Goal: Transaction & Acquisition: Download file/media

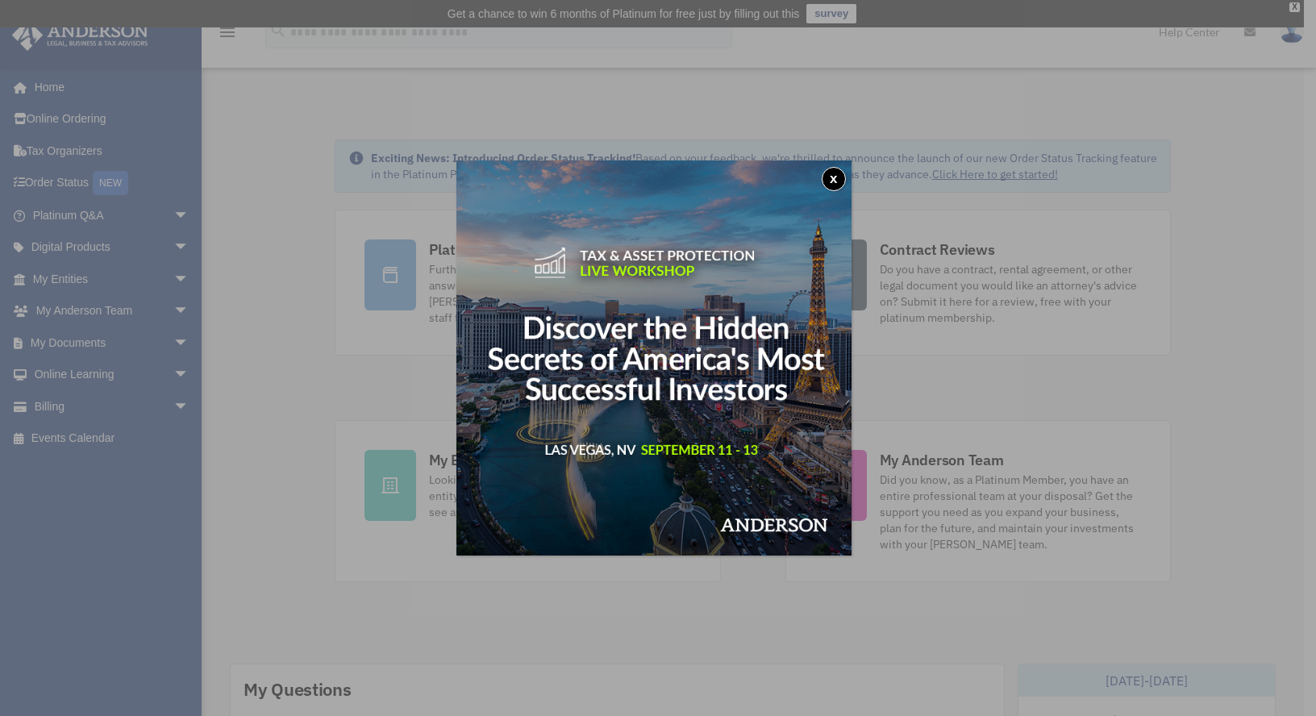
click at [835, 179] on button "x" at bounding box center [834, 179] width 24 height 24
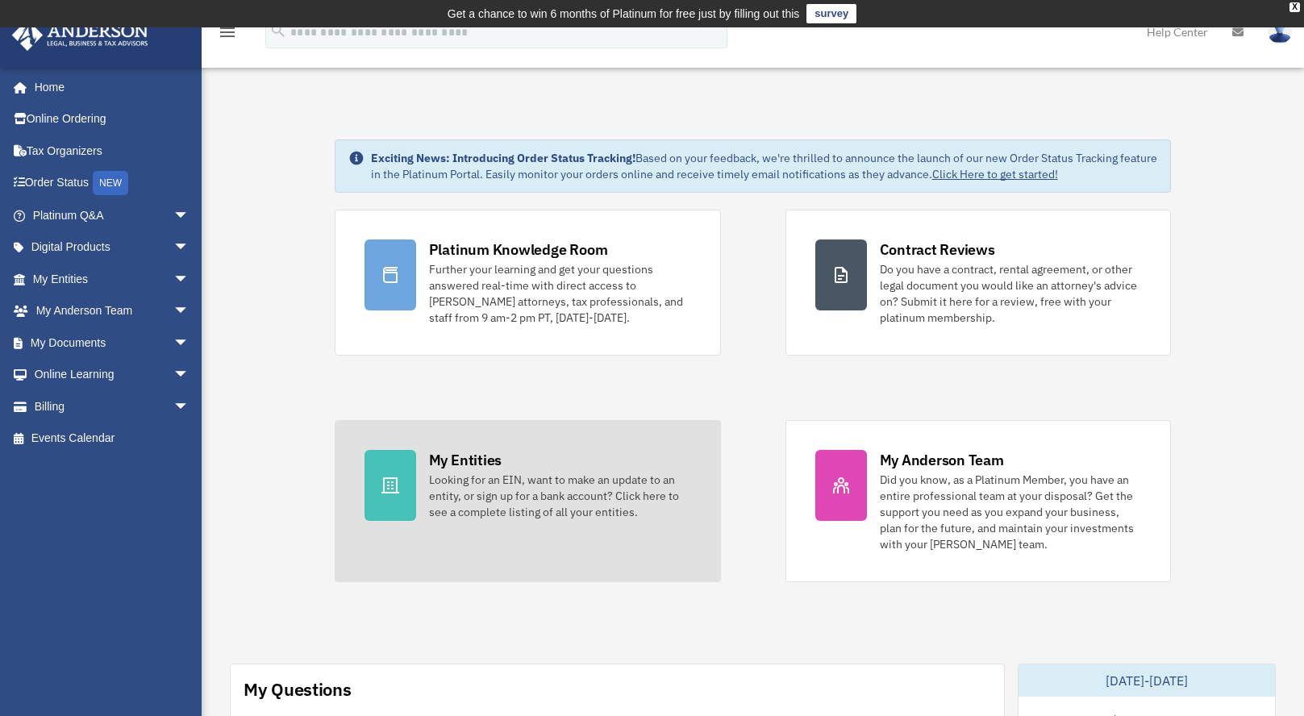
click at [476, 491] on div "Looking for an EIN, want to make an update to an entity, or sign up for a bank …" at bounding box center [560, 496] width 262 height 48
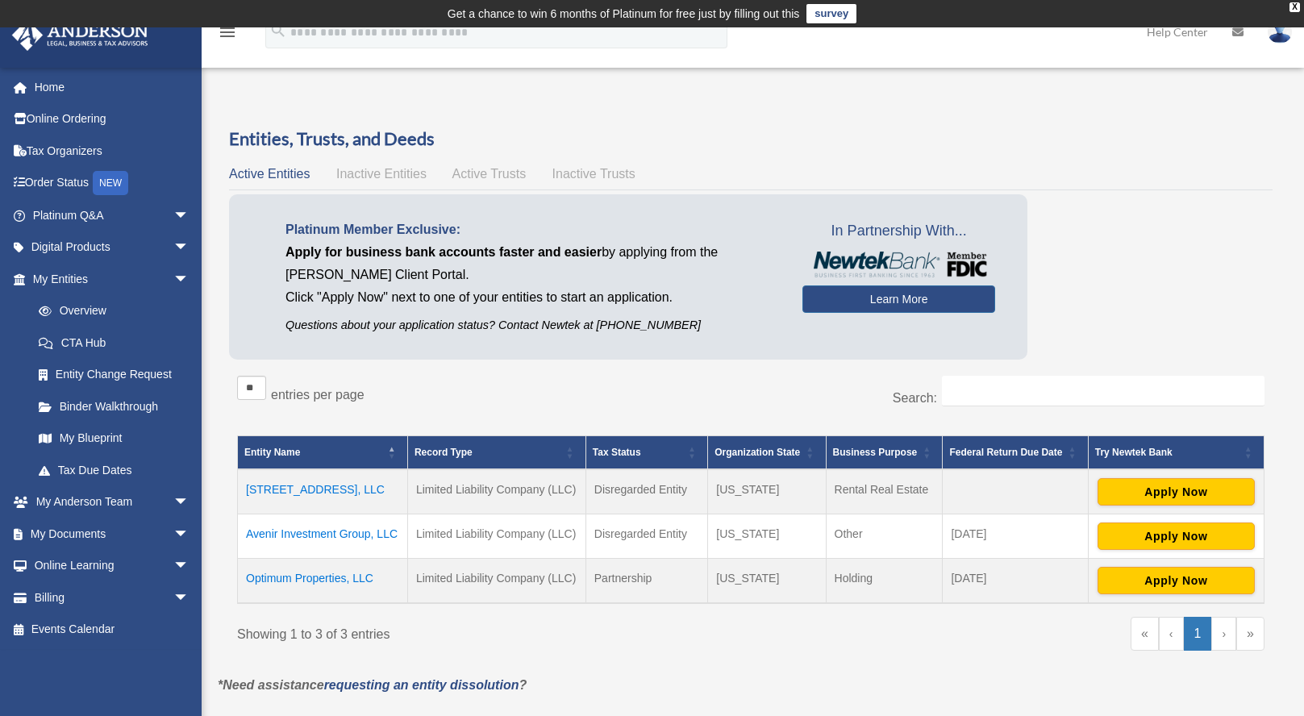
click at [362, 534] on td "Avenir Investment Group, LLC" at bounding box center [323, 536] width 170 height 44
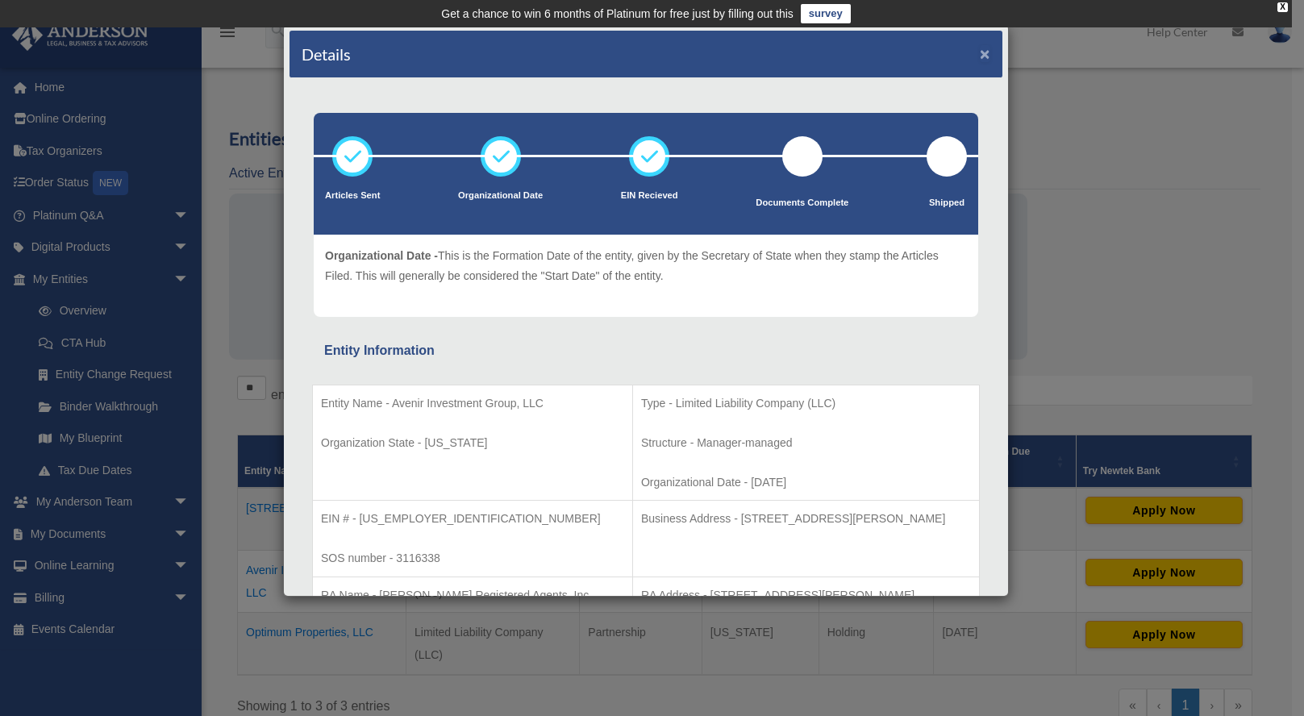
click at [980, 56] on button "×" at bounding box center [985, 53] width 10 height 17
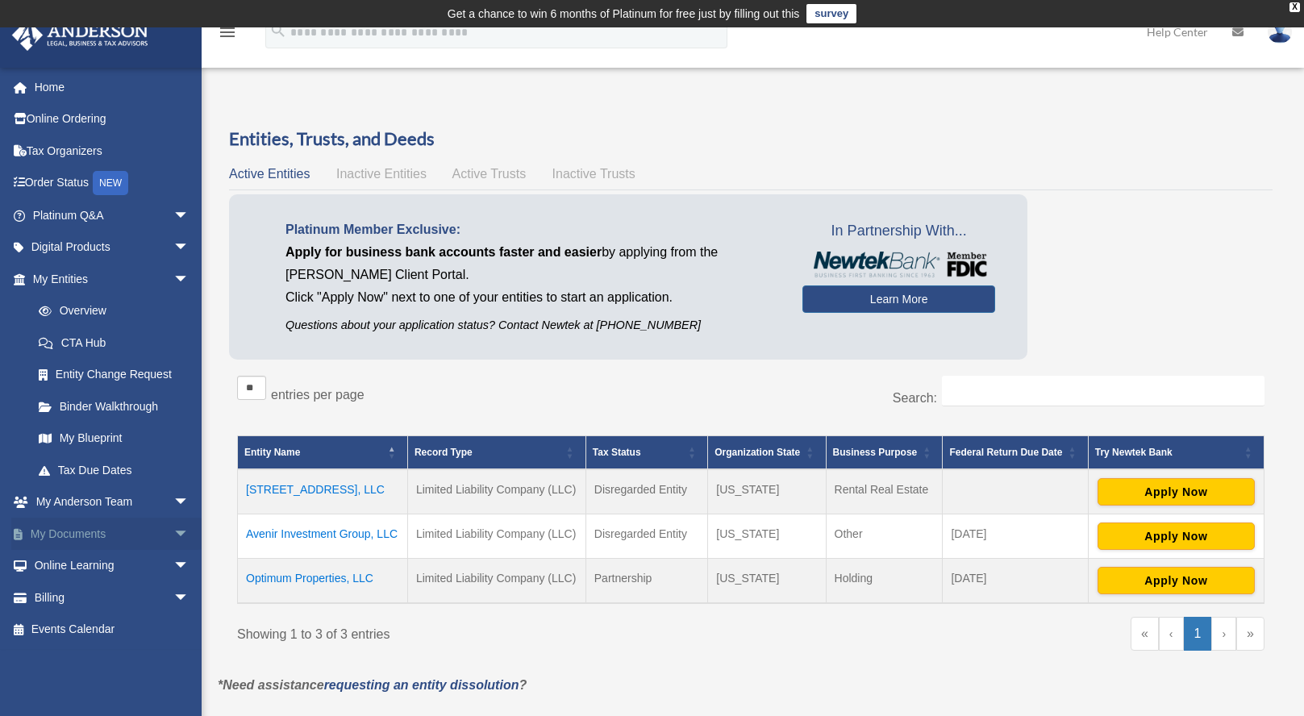
click at [77, 530] on link "My Documents arrow_drop_down" at bounding box center [112, 534] width 202 height 32
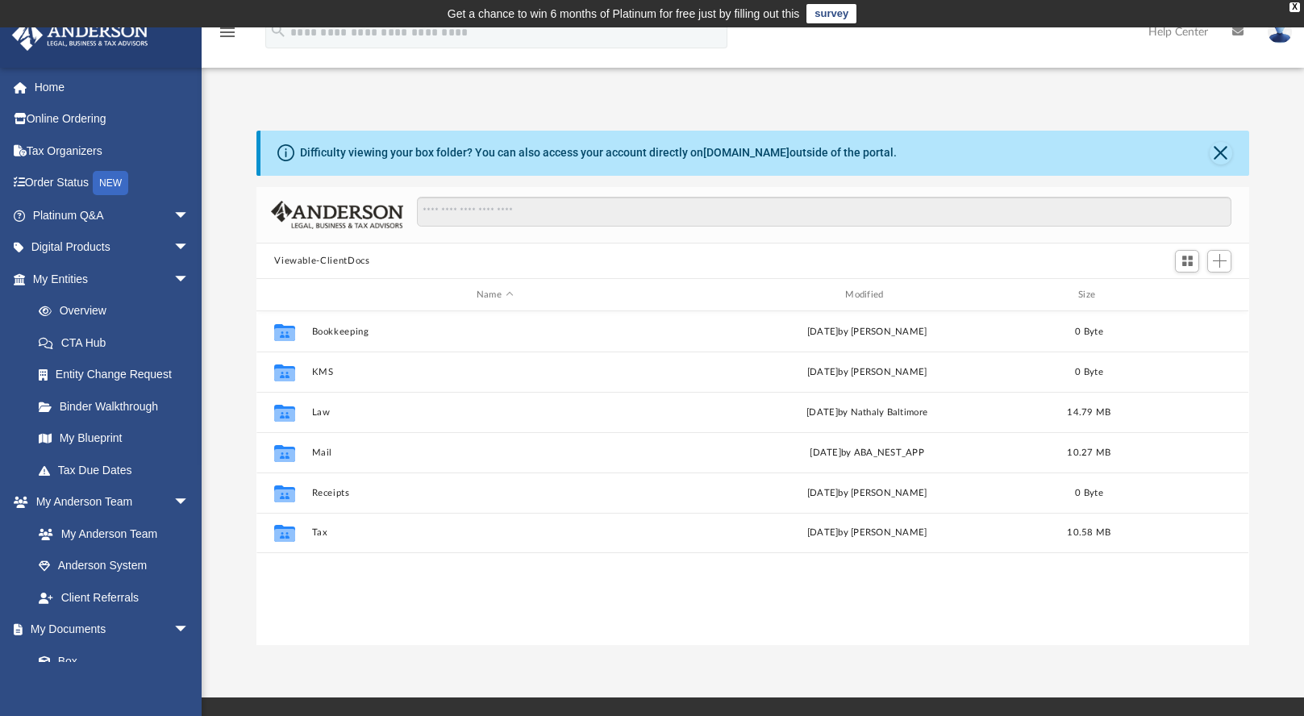
scroll to position [355, 980]
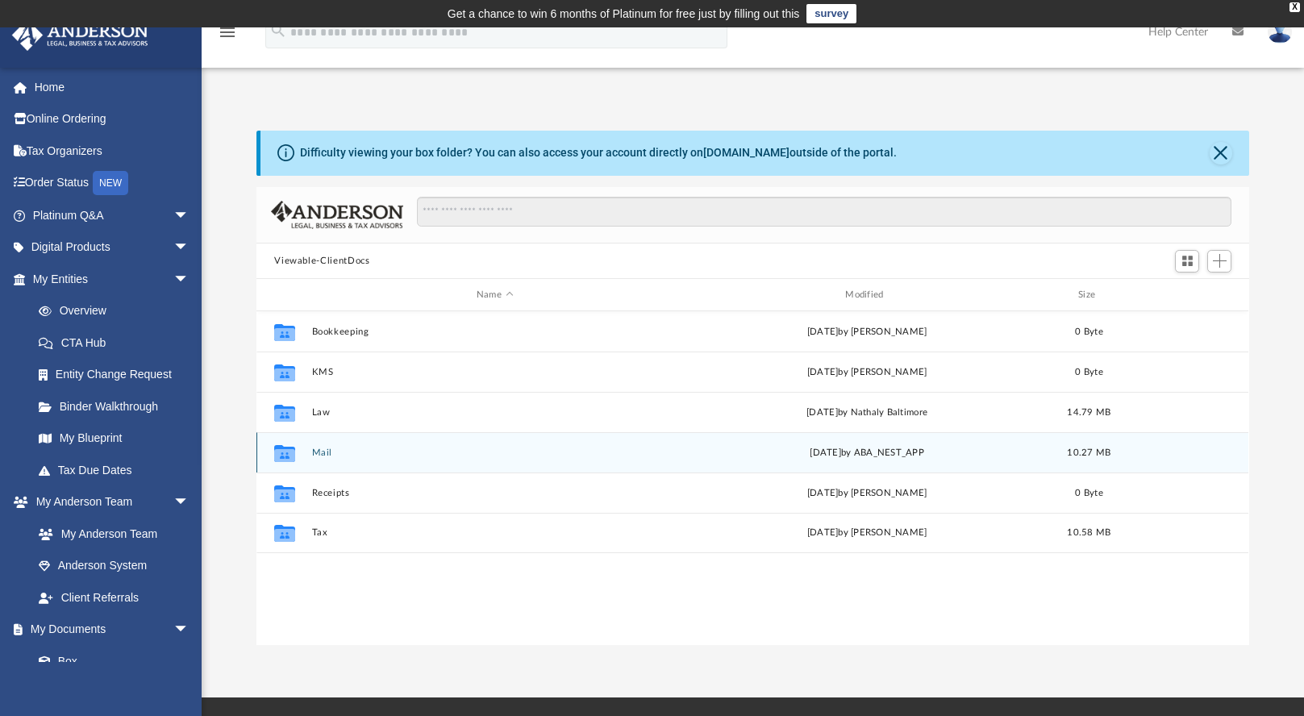
click at [318, 453] on button "Mail" at bounding box center [494, 452] width 365 height 10
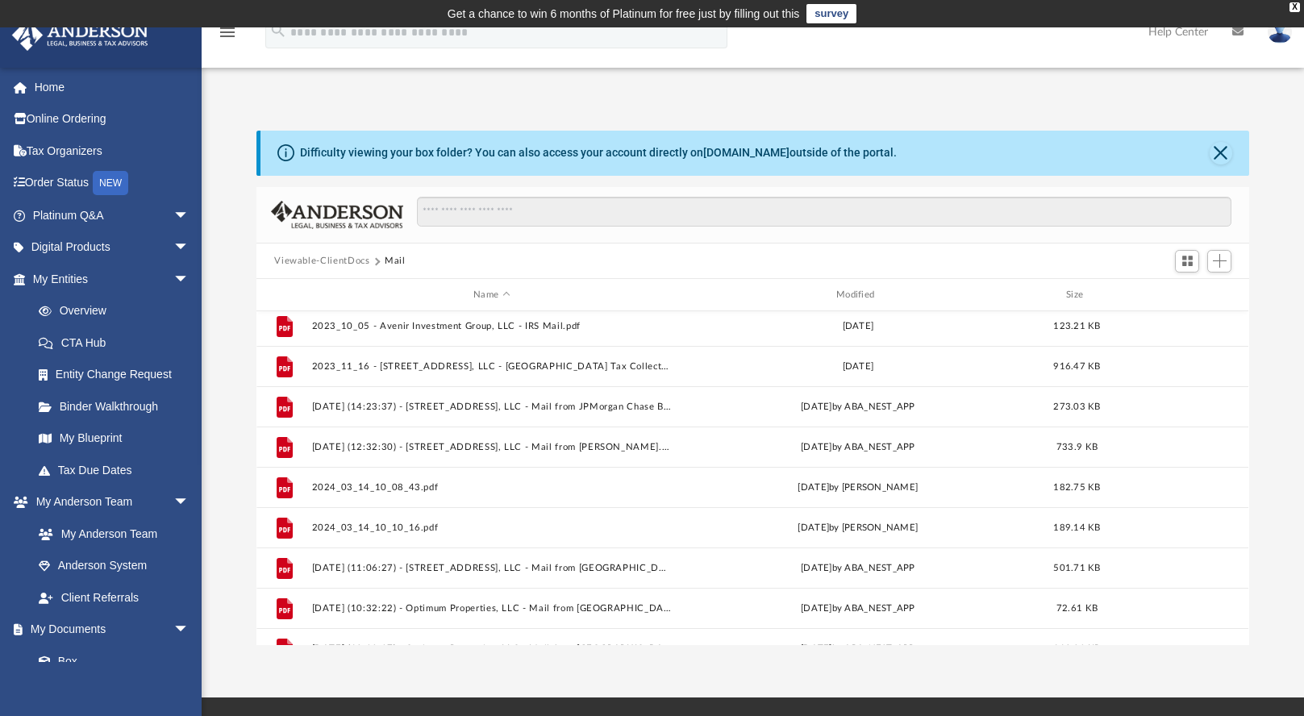
scroll to position [553, 0]
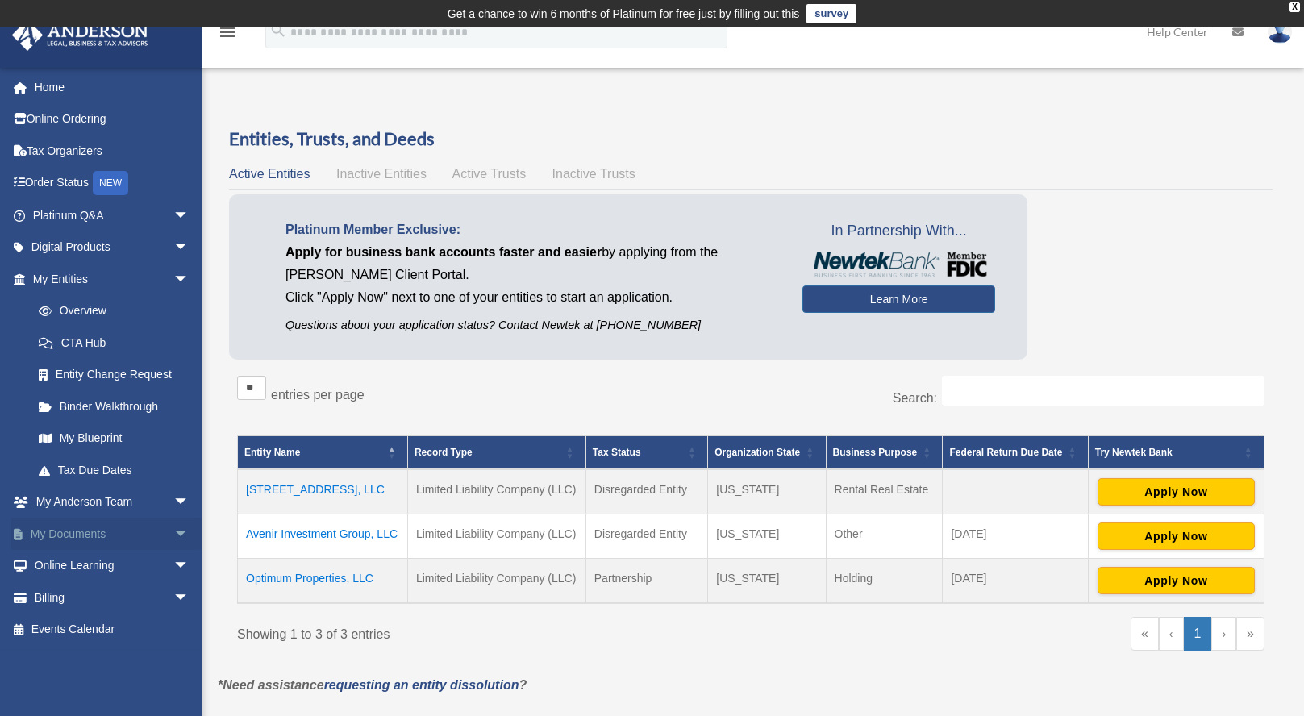
click at [68, 531] on link "My Documents arrow_drop_down" at bounding box center [112, 534] width 202 height 32
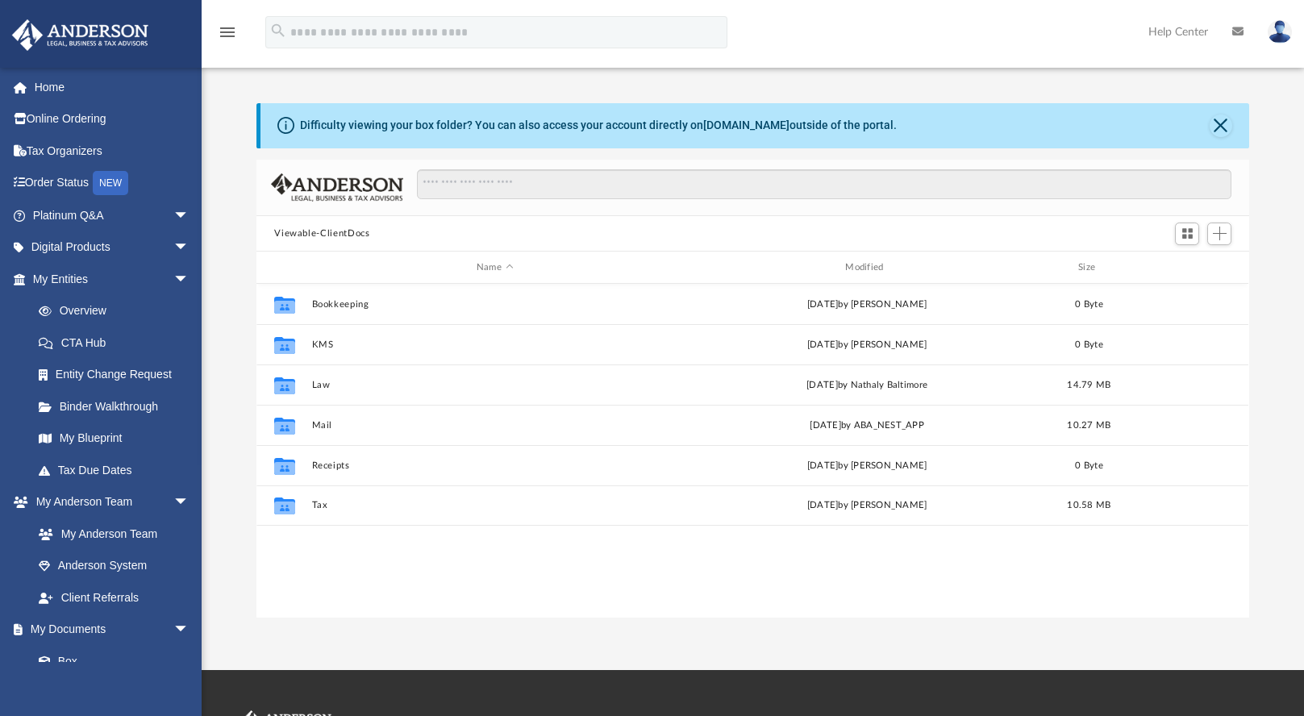
scroll to position [355, 980]
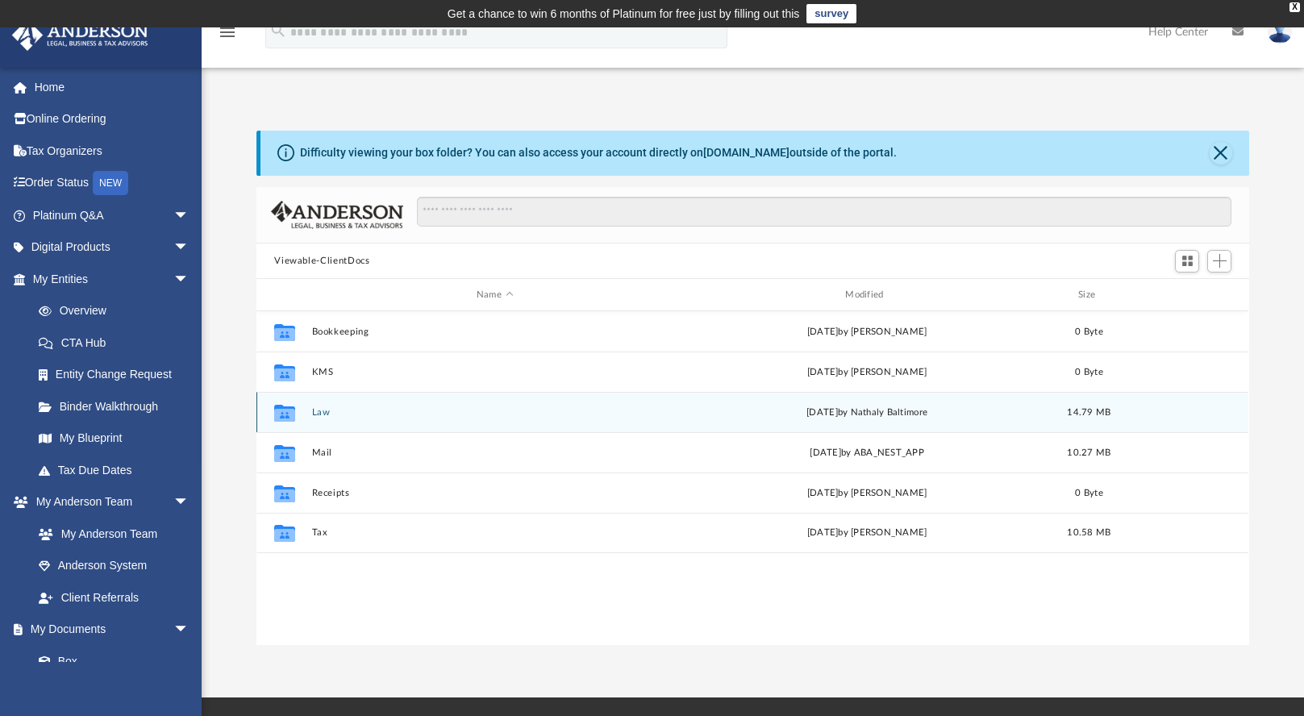
click at [317, 416] on button "Law" at bounding box center [494, 412] width 365 height 10
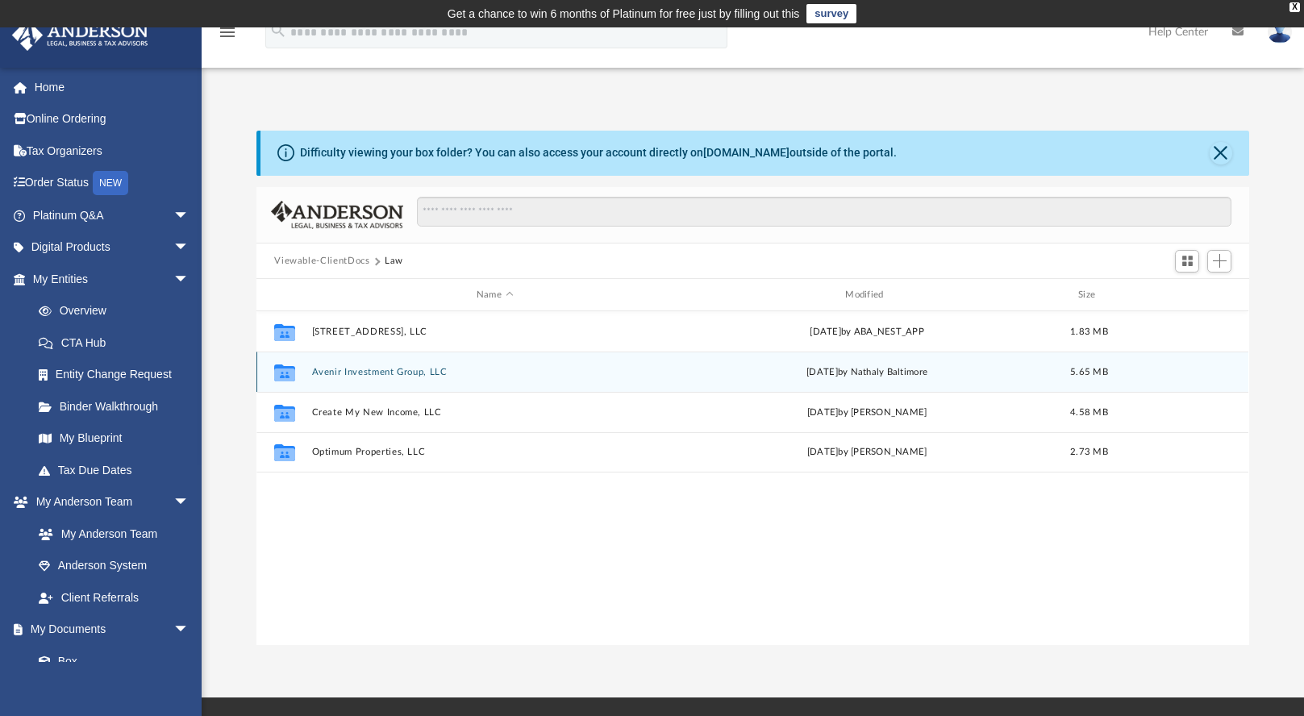
click at [357, 372] on button "Avenir Investment Group, LLC" at bounding box center [494, 372] width 365 height 10
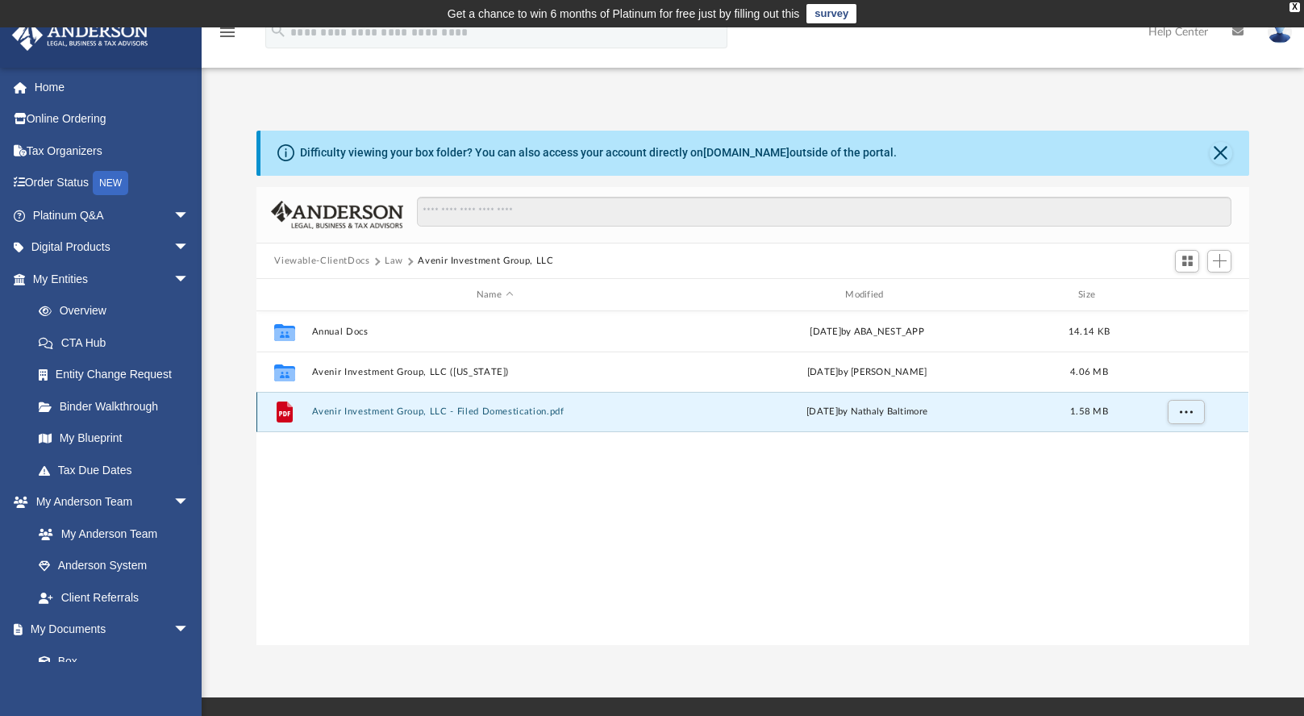
click at [372, 413] on button "Avenir Investment Group, LLC - Filed Domestication.pdf" at bounding box center [494, 412] width 365 height 10
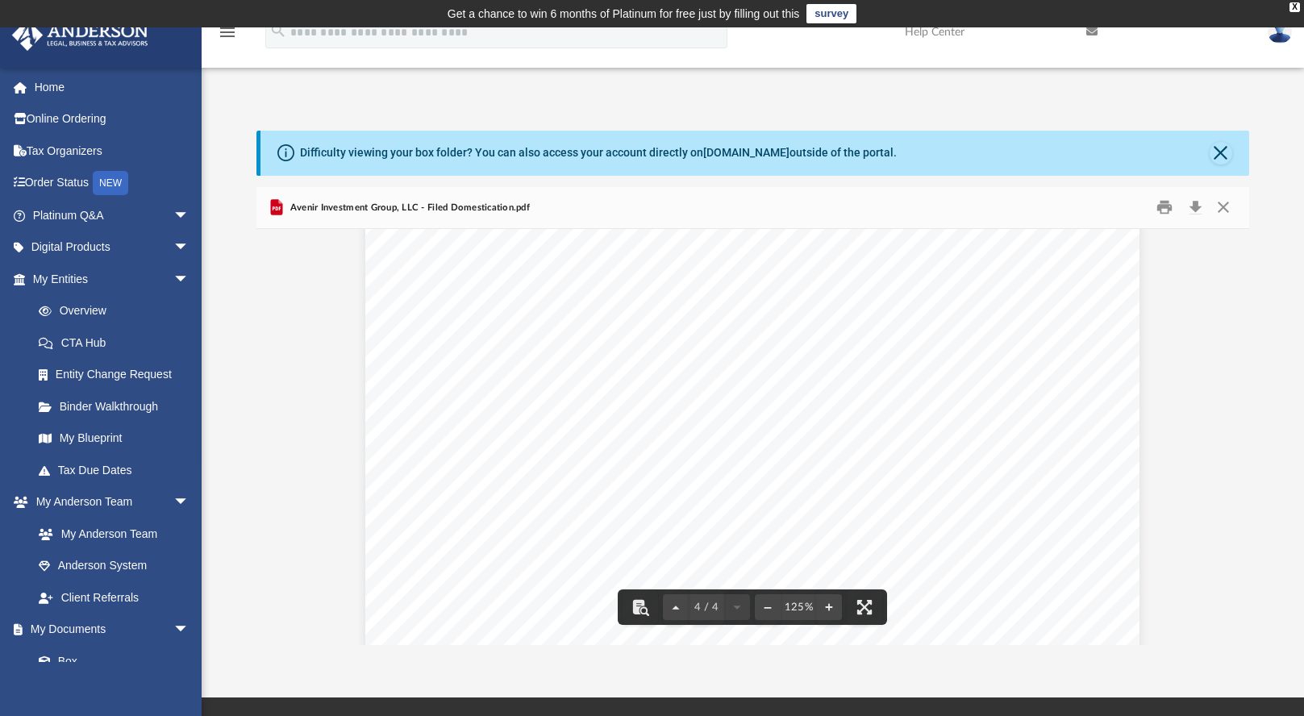
scroll to position [3786, 0]
click at [1194, 214] on button "Download" at bounding box center [1194, 207] width 29 height 25
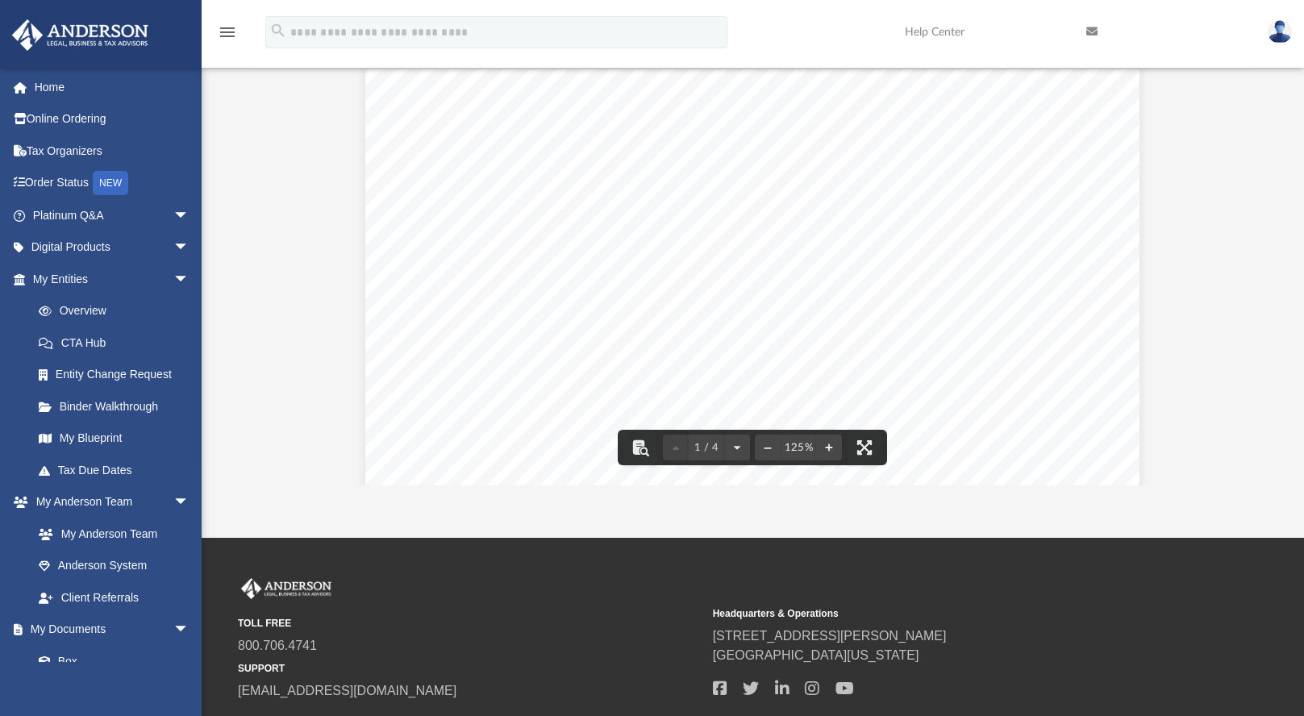
scroll to position [0, 0]
